Goal: Obtain resource: Obtain resource

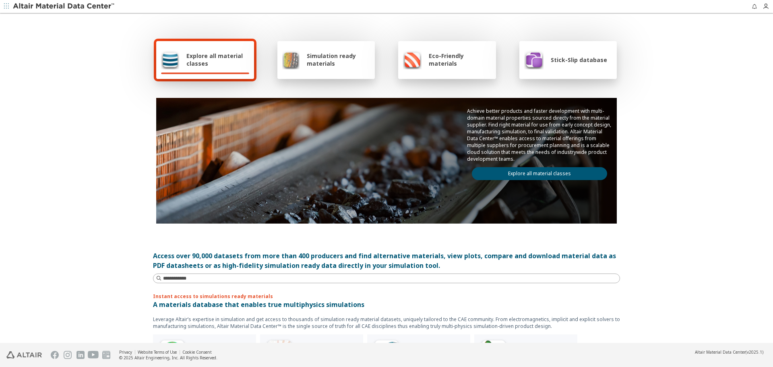
click at [516, 171] on link "Explore all material classes" at bounding box center [539, 173] width 135 height 13
click at [545, 170] on link "Explore all material classes" at bounding box center [539, 173] width 135 height 13
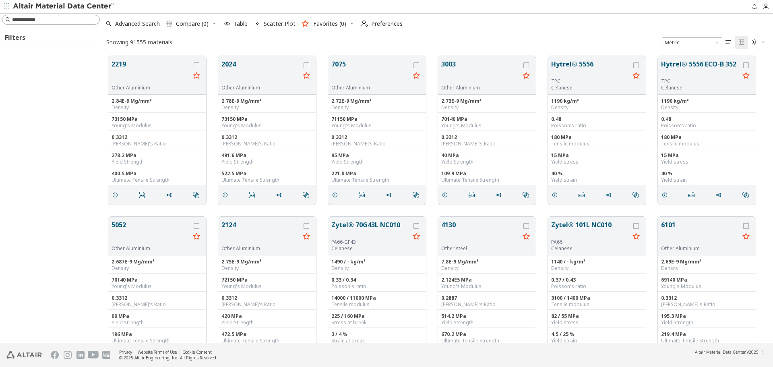
scroll to position [287, 665]
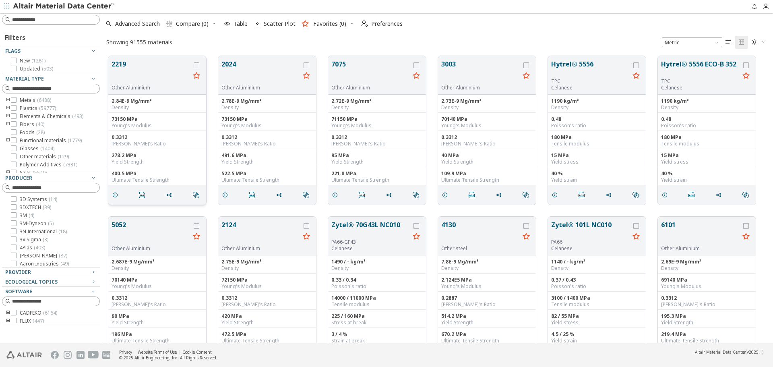
click at [127, 68] on button "2219" at bounding box center [150, 71] width 78 height 25
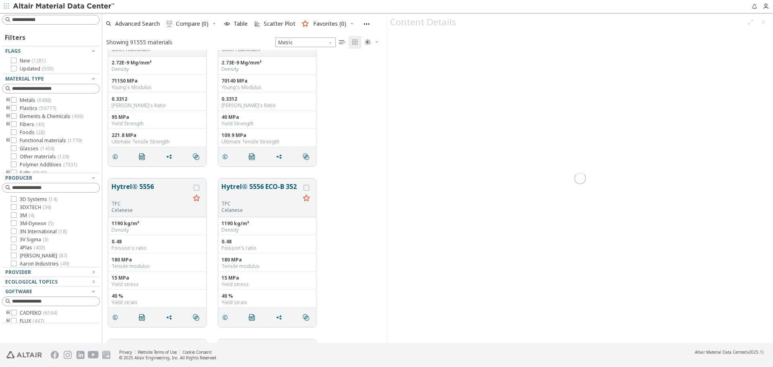
scroll to position [201, 0]
click at [140, 182] on button "Hytrel® 5556" at bounding box center [150, 188] width 78 height 19
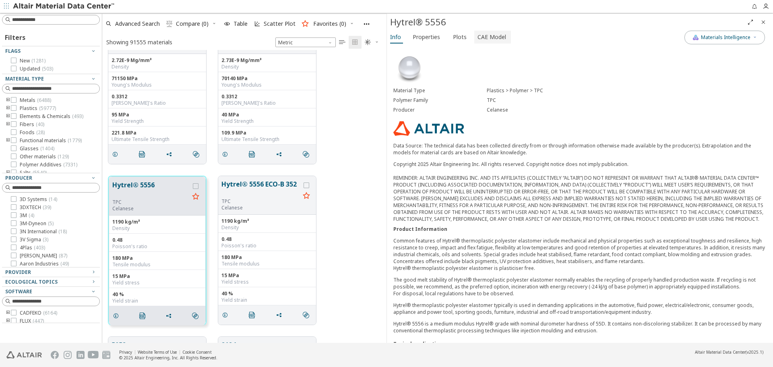
click at [483, 40] on span "CAE Model" at bounding box center [491, 37] width 29 height 13
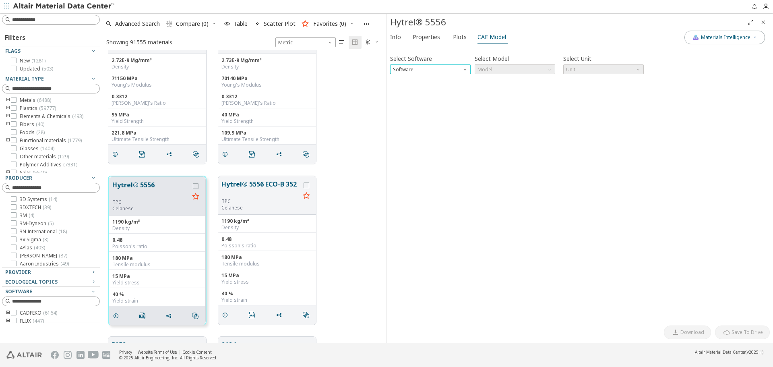
click at [465, 70] on span "Software" at bounding box center [465, 67] width 6 height 6
click at [452, 95] on button "OptiStruct" at bounding box center [430, 98] width 81 height 10
click at [510, 71] on span "Model" at bounding box center [515, 69] width 81 height 10
click at [508, 78] on span "Mat1" at bounding box center [515, 79] width 74 height 6
click at [586, 71] on span "N mm s Mg" at bounding box center [603, 69] width 81 height 10
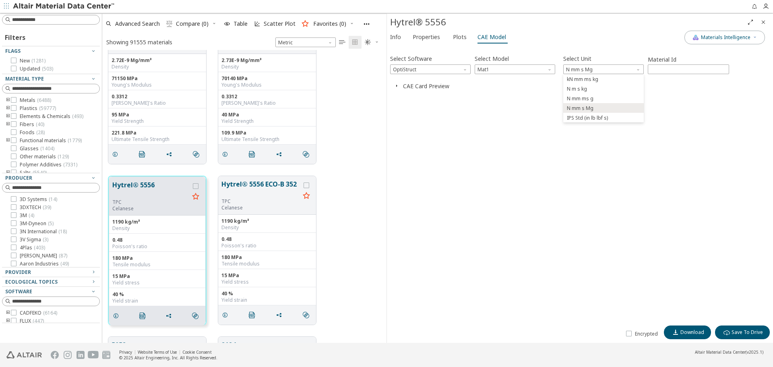
click at [533, 93] on div "Select Software OptiStruct Select Model Mat1 Select Unit N mm s Mg Material Id …" at bounding box center [580, 185] width 380 height 272
click at [442, 87] on button "CAE Card Preview" at bounding box center [426, 86] width 46 height 8
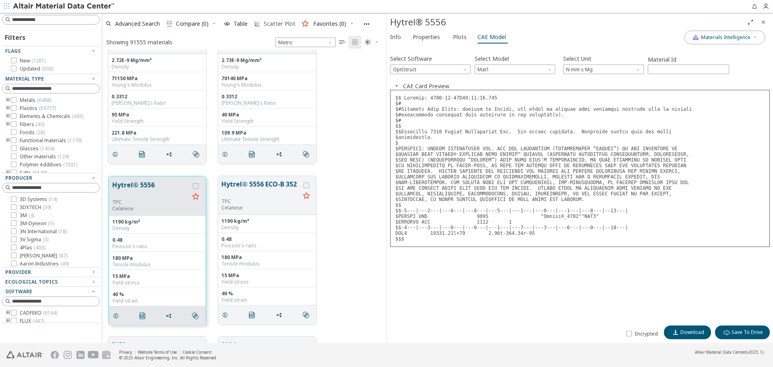
click at [279, 28] on span "Scatter Plot" at bounding box center [274, 24] width 45 height 18
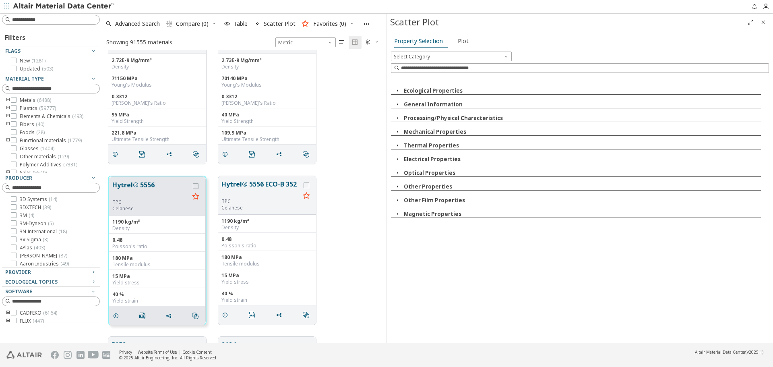
click at [445, 131] on button "Mechanical Properties" at bounding box center [435, 131] width 62 height 7
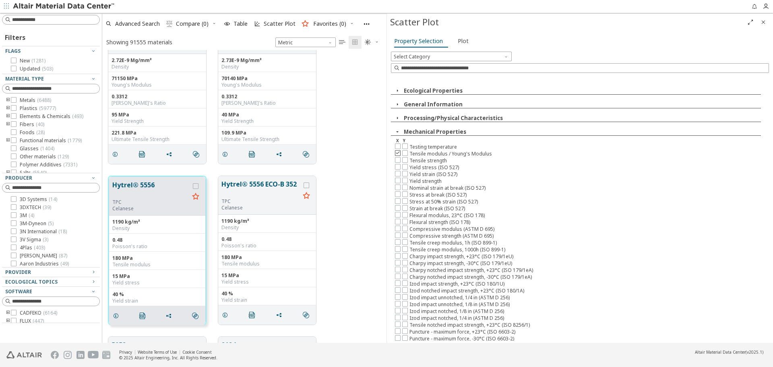
click at [396, 152] on icon at bounding box center [398, 153] width 6 height 6
click at [406, 167] on icon at bounding box center [405, 166] width 6 height 6
click at [463, 43] on span "Plot" at bounding box center [463, 41] width 11 height 13
